Goal: Find contact information

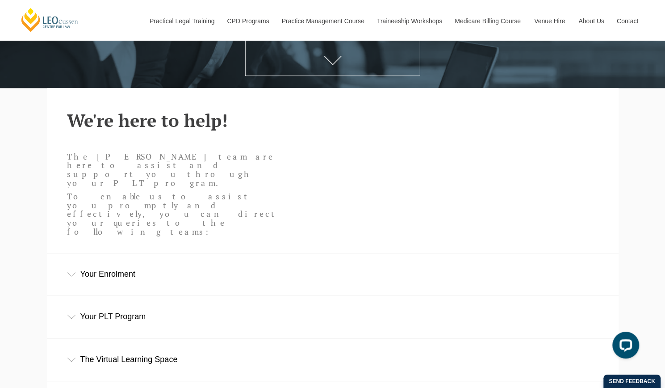
scroll to position [179, 0]
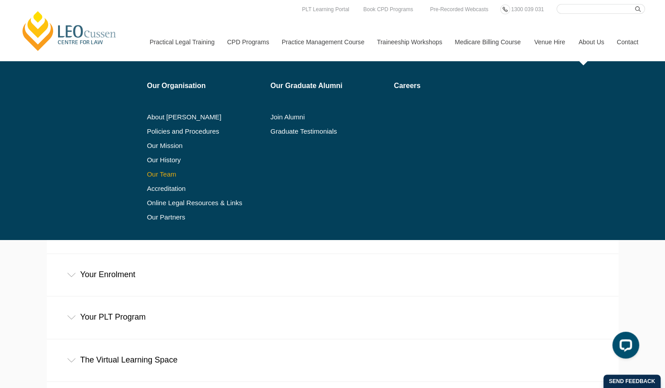
click at [166, 176] on link "Our Team" at bounding box center [205, 174] width 117 height 7
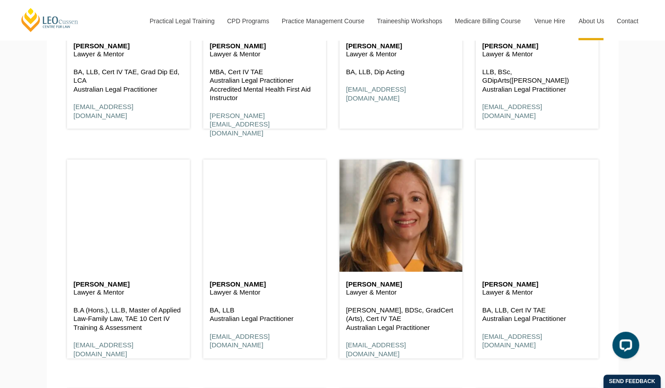
scroll to position [1537, 0]
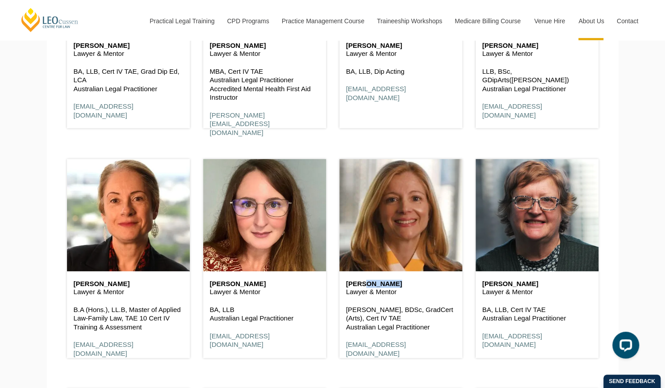
drag, startPoint x: 391, startPoint y: 284, endPoint x: 365, endPoint y: 285, distance: 26.4
click at [365, 285] on h6 "Emma Ladakis" at bounding box center [400, 284] width 109 height 8
copy h6 "Ladakis"
